Goal: Information Seeking & Learning: Learn about a topic

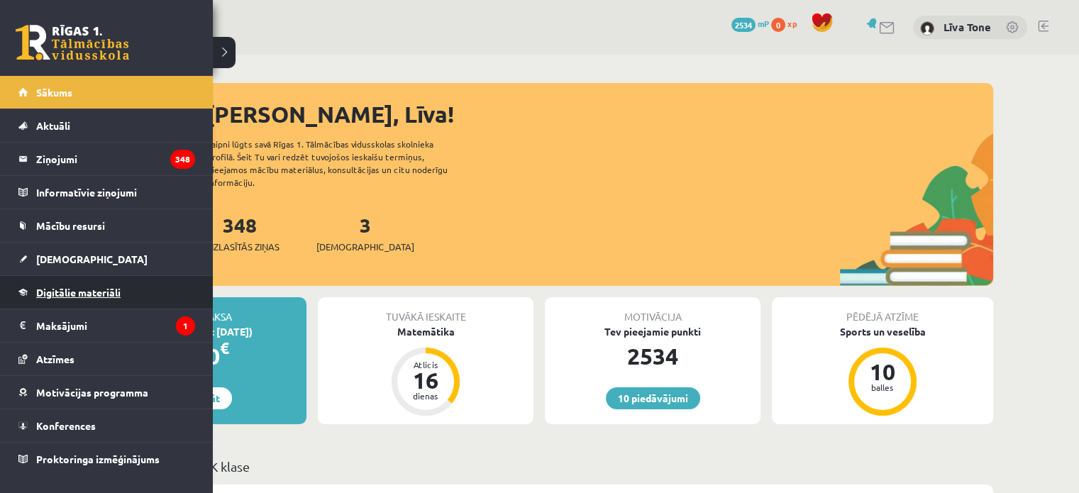
click at [80, 299] on link "Digitālie materiāli" at bounding box center [106, 292] width 177 height 33
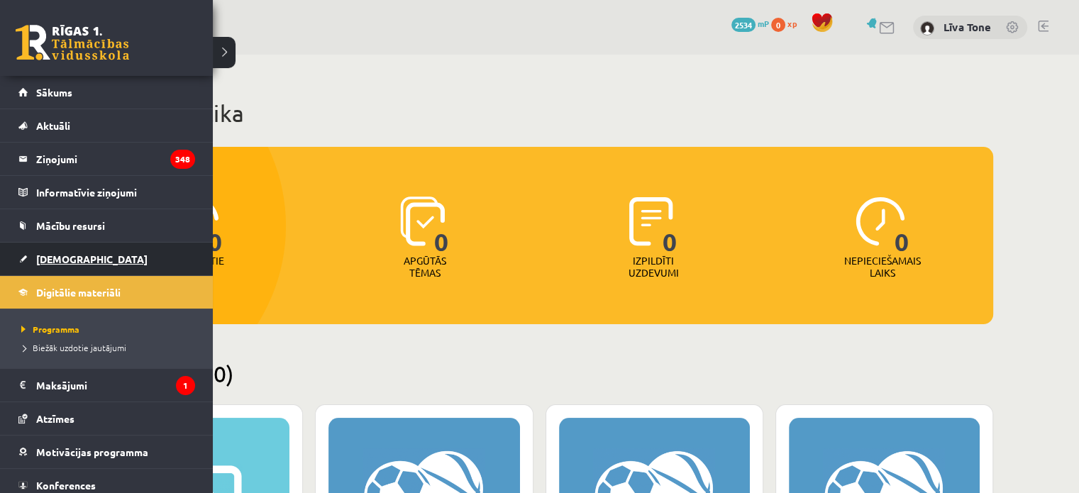
click at [63, 254] on span "[DEMOGRAPHIC_DATA]" at bounding box center [91, 259] width 111 height 13
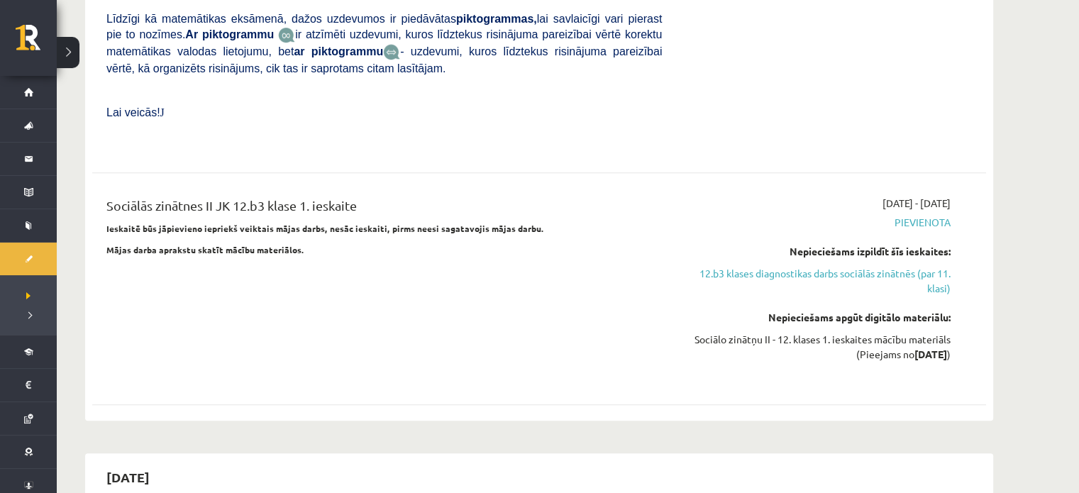
scroll to position [923, 0]
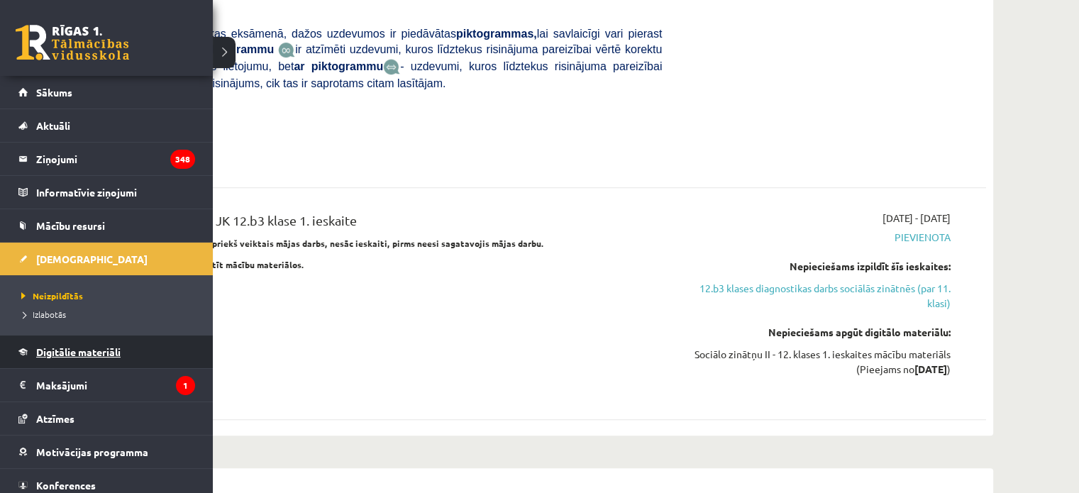
click at [84, 351] on span "Digitālie materiāli" at bounding box center [78, 352] width 84 height 13
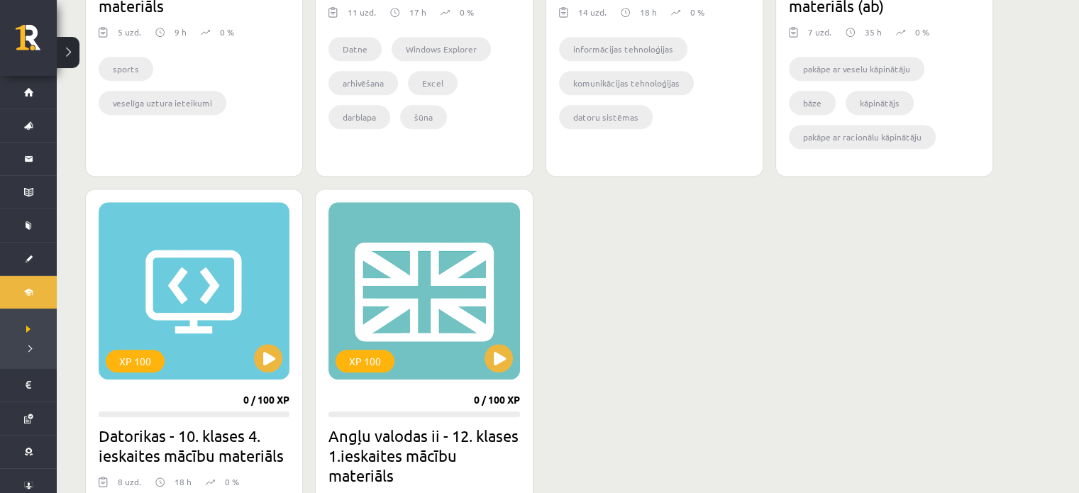
scroll to position [1277, 0]
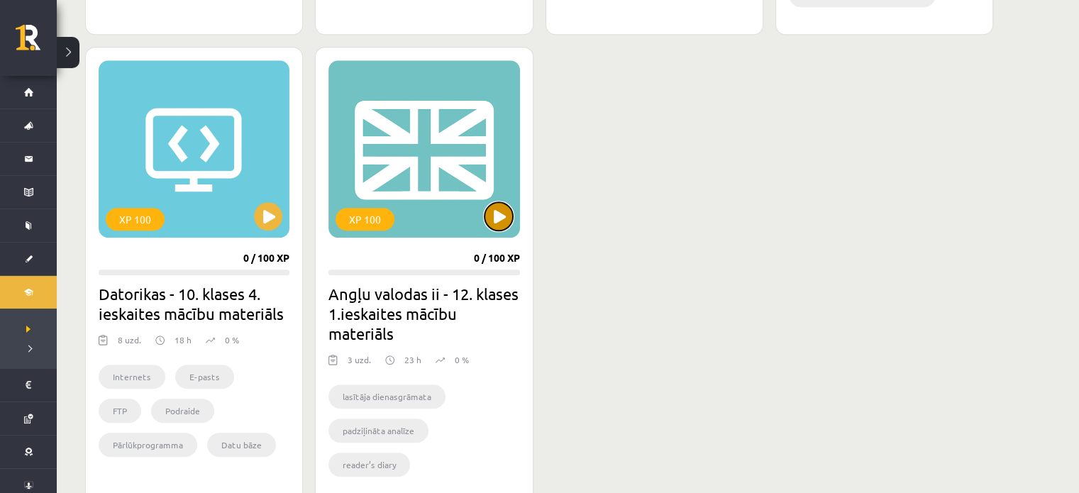
click at [502, 211] on button at bounding box center [499, 216] width 28 height 28
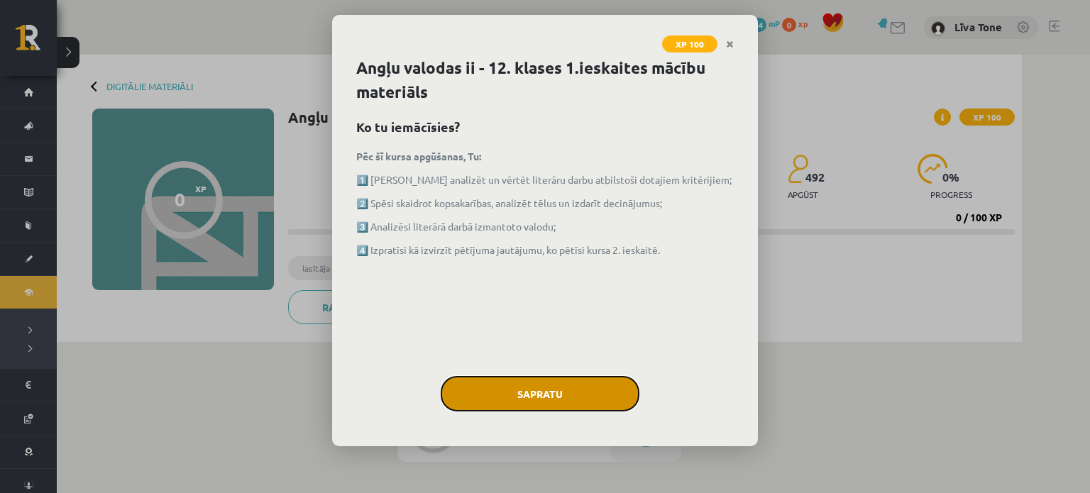
click at [511, 390] on button "Sapratu" at bounding box center [540, 393] width 199 height 35
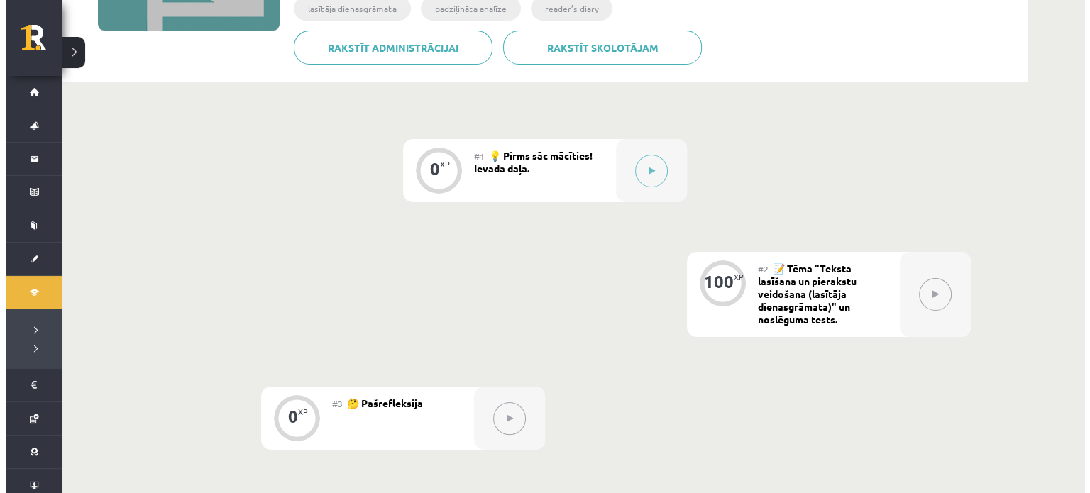
scroll to position [252, 0]
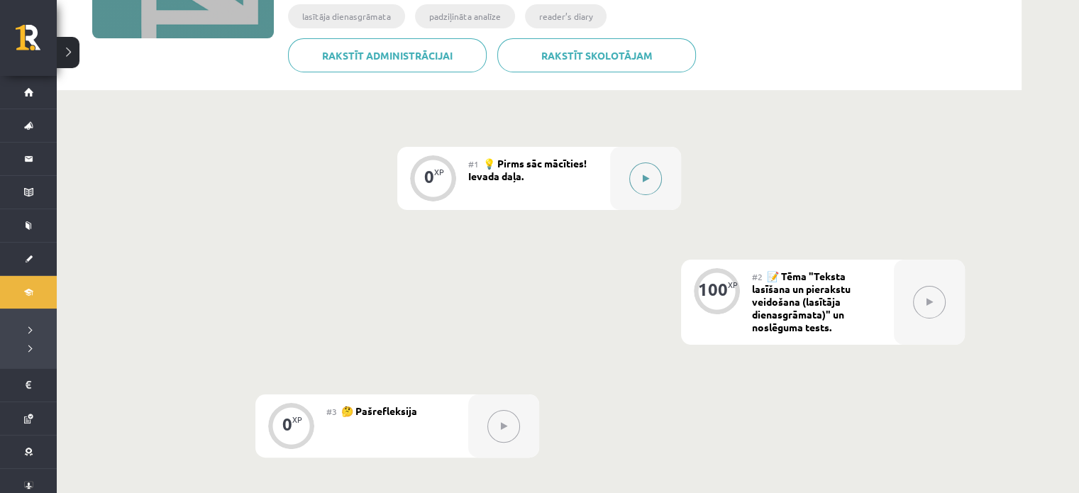
click at [619, 172] on div at bounding box center [645, 178] width 71 height 63
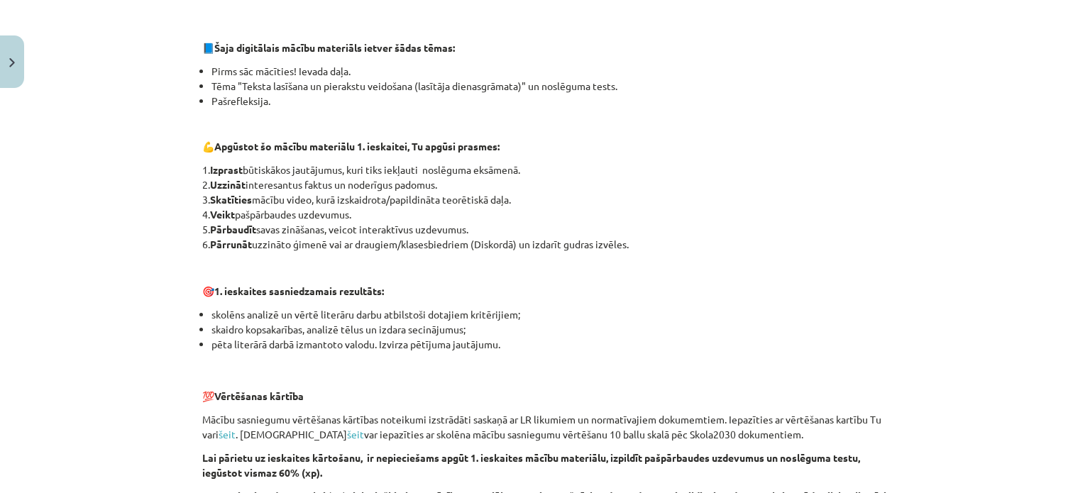
scroll to position [646, 0]
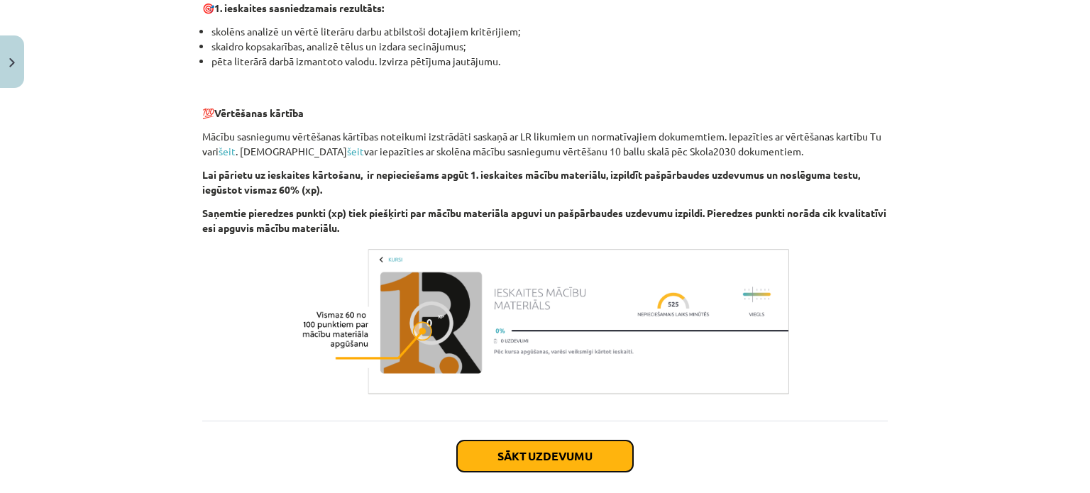
click at [547, 442] on button "Sākt uzdevumu" at bounding box center [545, 456] width 176 height 31
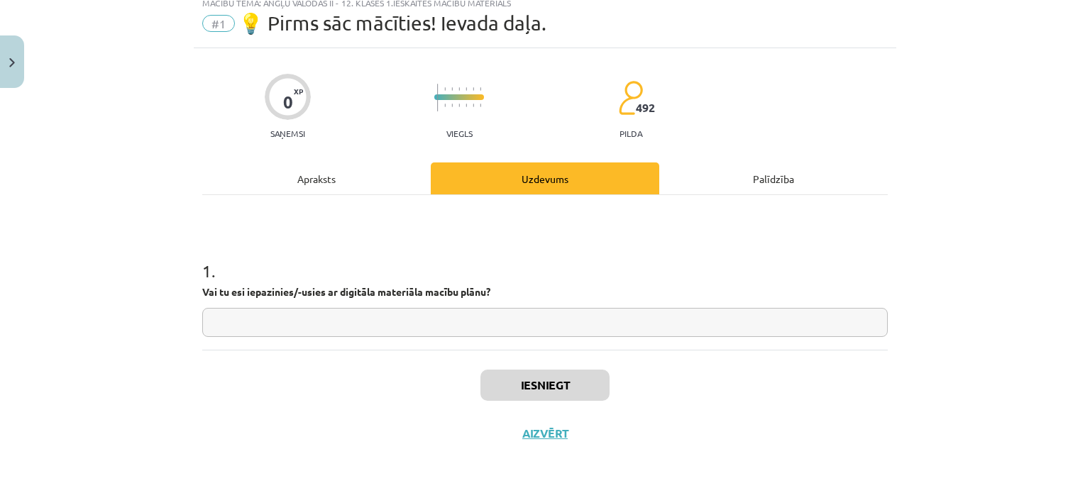
scroll to position [35, 0]
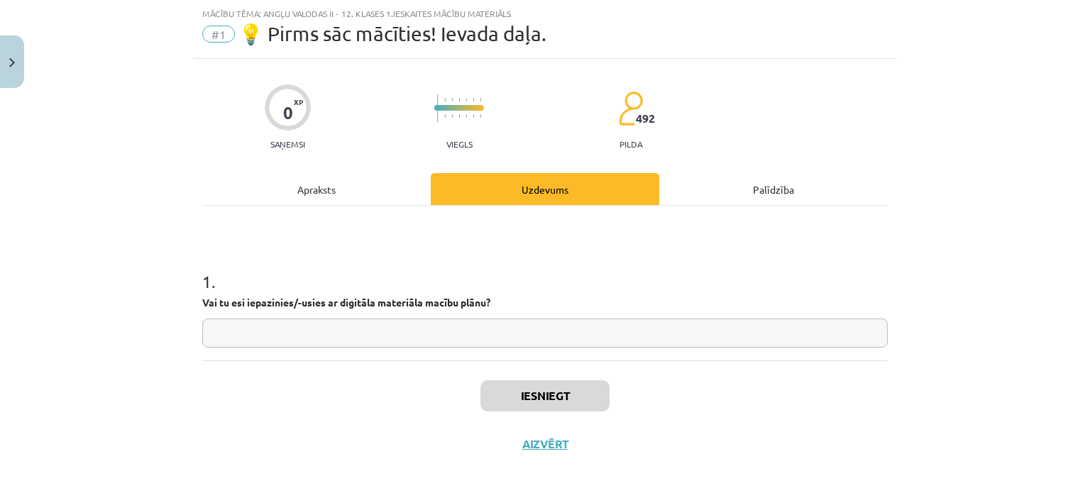
click at [492, 331] on input "text" at bounding box center [545, 333] width 686 height 29
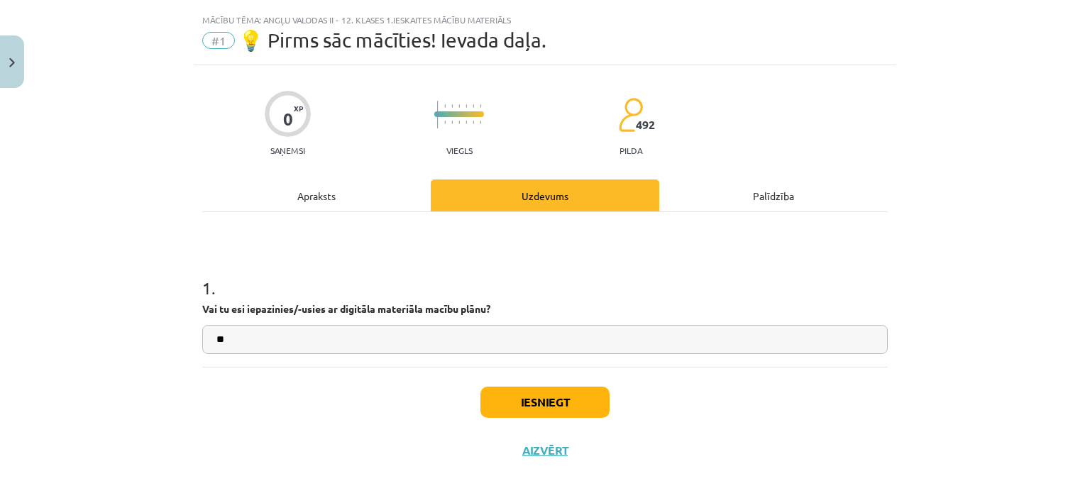
scroll to position [45, 0]
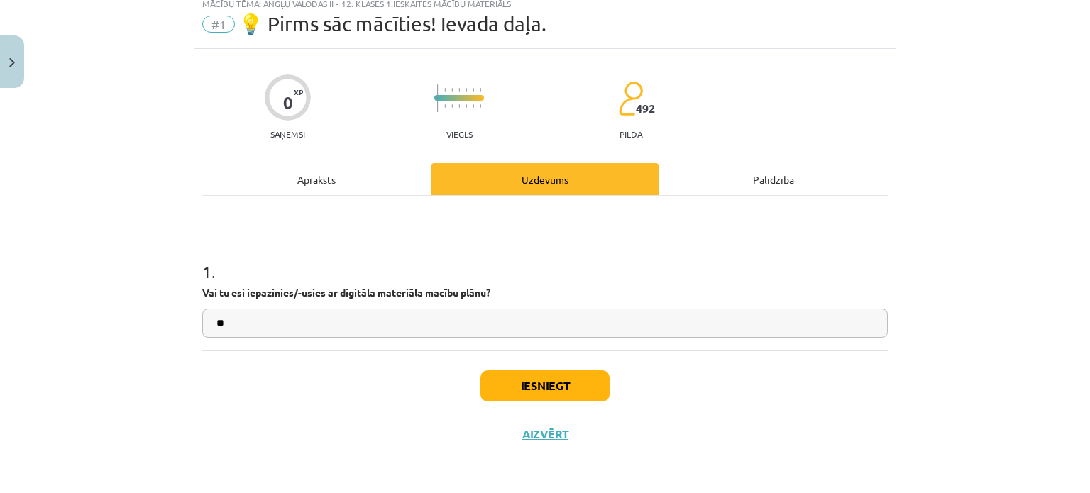
type input "**"
click at [562, 392] on button "Iesniegt" at bounding box center [544, 385] width 129 height 31
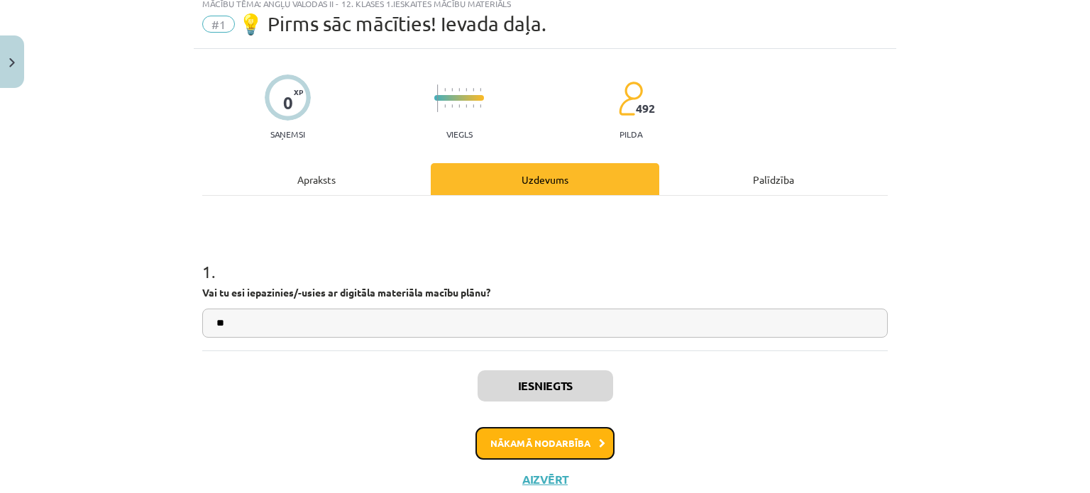
click at [571, 434] on button "Nākamā nodarbība" at bounding box center [544, 443] width 139 height 33
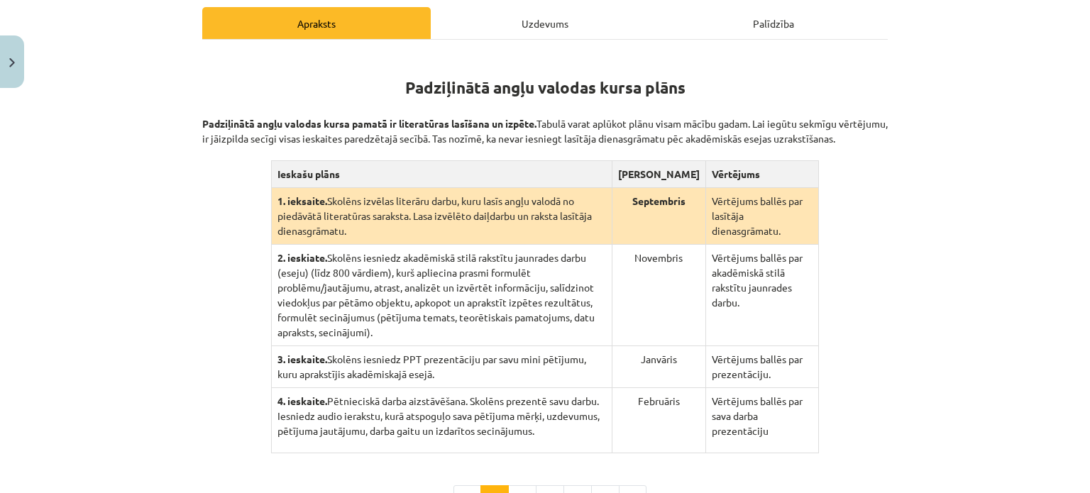
scroll to position [248, 0]
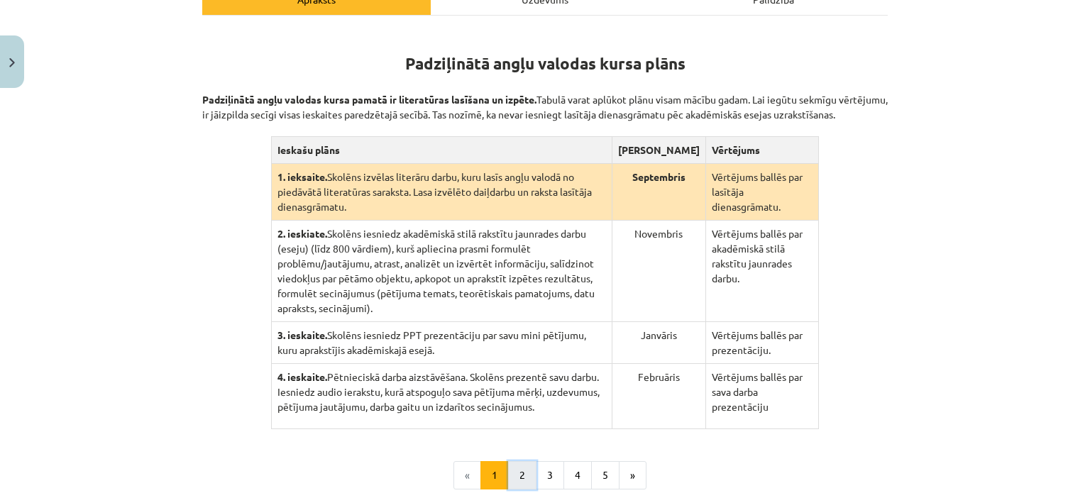
click at [514, 461] on button "2" at bounding box center [522, 475] width 28 height 28
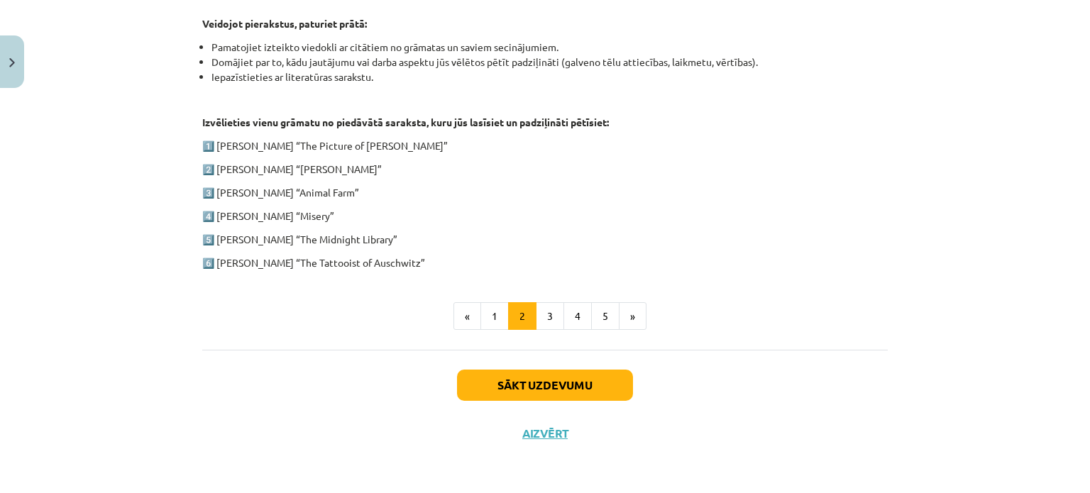
scroll to position [731, 0]
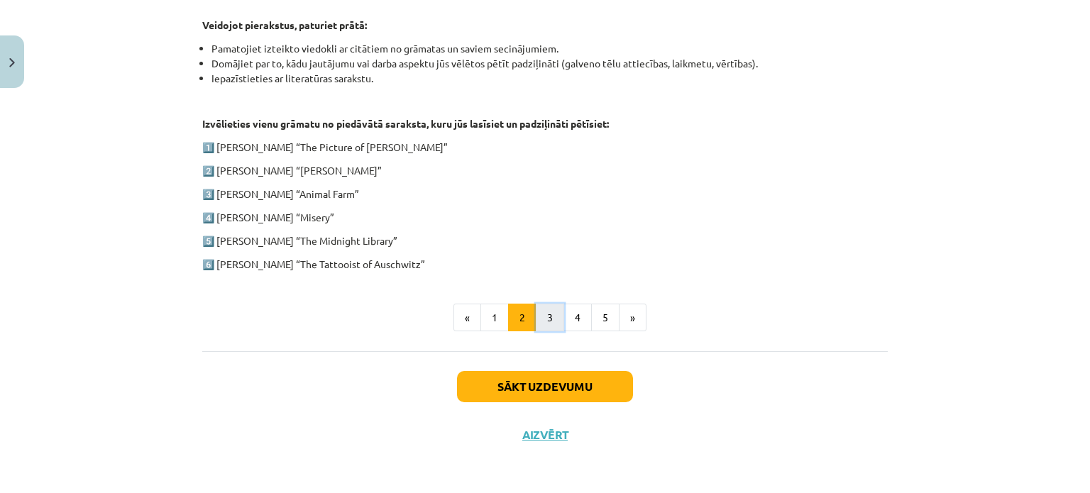
click at [550, 317] on button "3" at bounding box center [550, 318] width 28 height 28
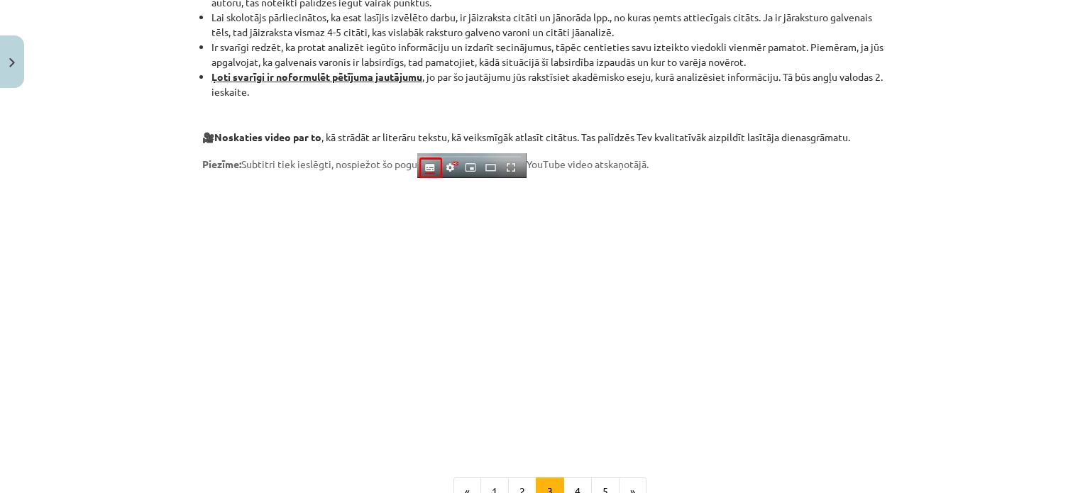
scroll to position [1212, 0]
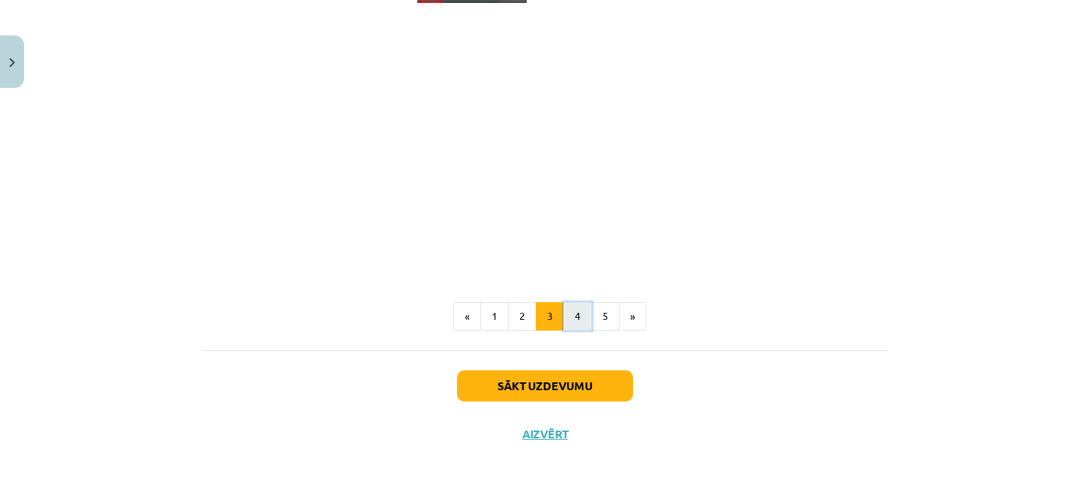
click at [571, 324] on button "4" at bounding box center [577, 316] width 28 height 28
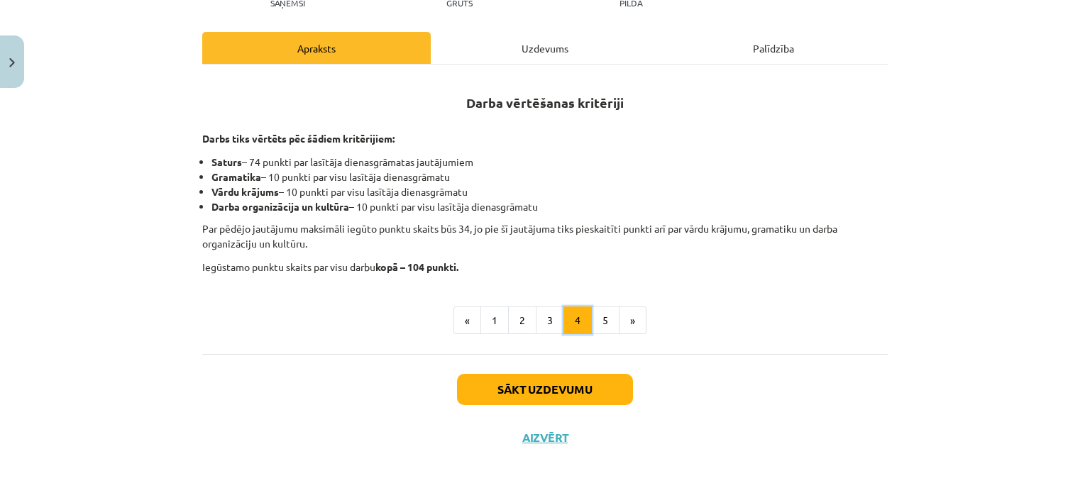
scroll to position [202, 0]
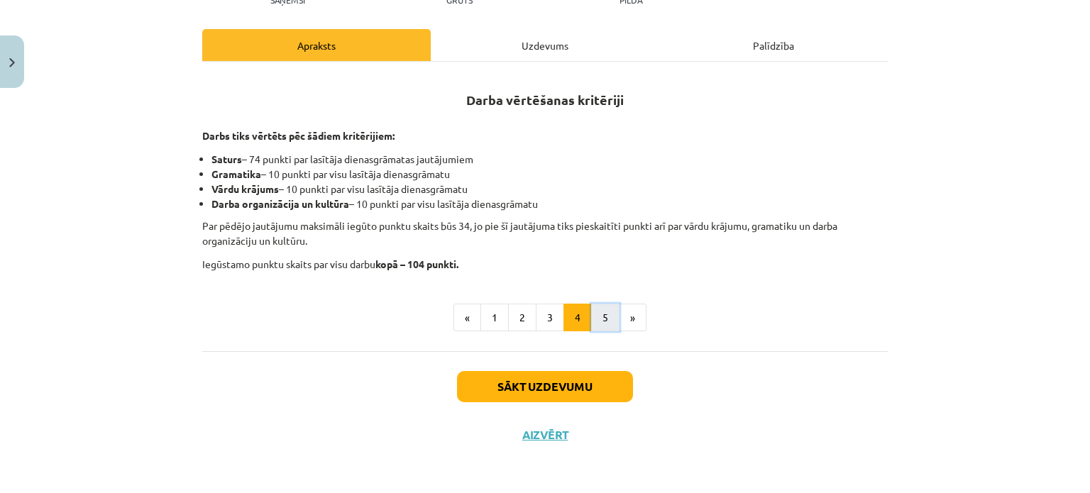
click at [591, 310] on button "5" at bounding box center [605, 318] width 28 height 28
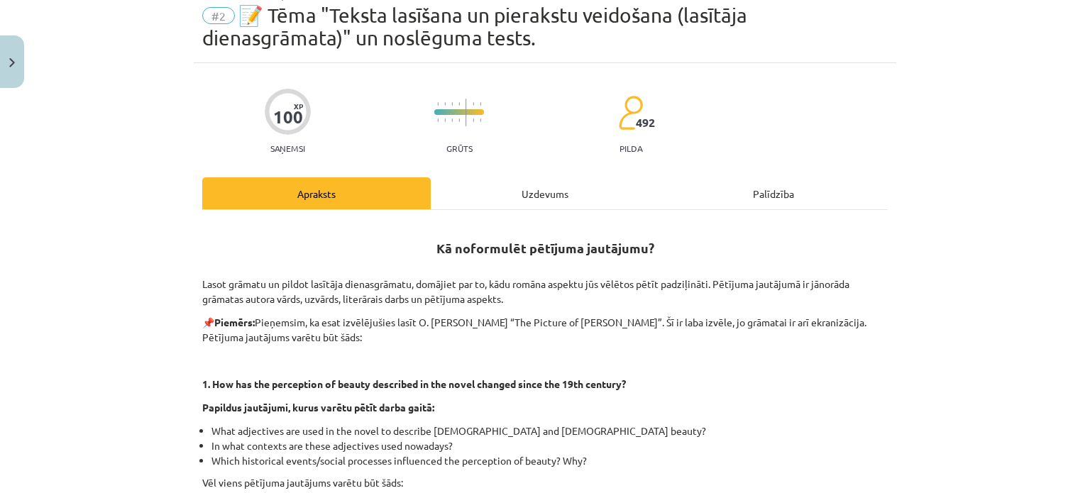
scroll to position [0, 0]
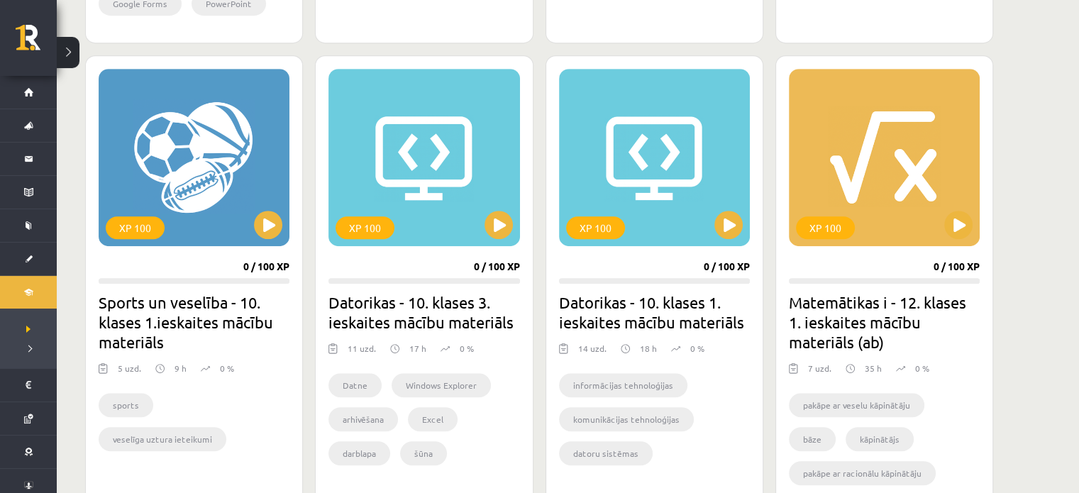
scroll to position [781, 0]
